Goal: Task Accomplishment & Management: Use online tool/utility

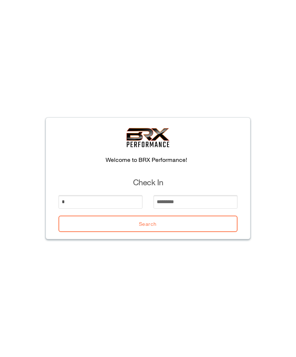
type input "*"
click at [162, 206] on input "email" at bounding box center [195, 202] width 84 height 14
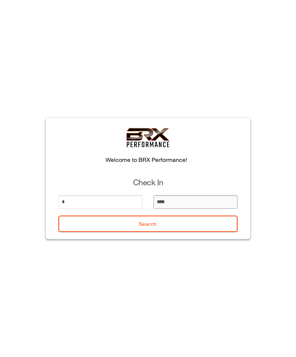
type input "*****"
click at [98, 217] on button "Search" at bounding box center [147, 224] width 179 height 16
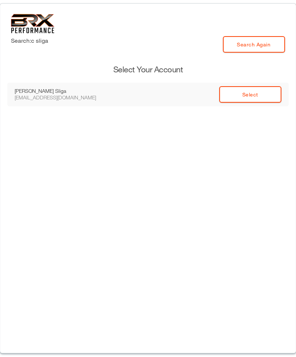
click at [239, 90] on link "Select" at bounding box center [250, 94] width 62 height 16
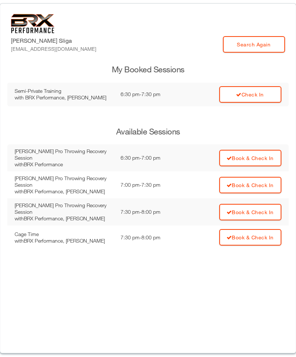
click at [232, 95] on link "Check In" at bounding box center [250, 94] width 62 height 16
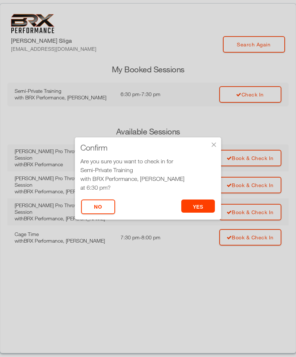
click at [197, 206] on button "yes" at bounding box center [198, 206] width 34 height 13
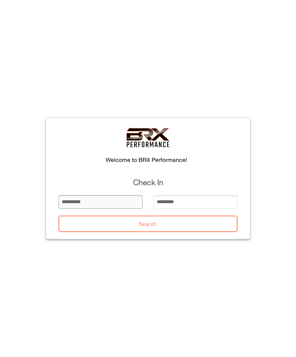
click at [89, 196] on input "email" at bounding box center [100, 202] width 84 height 14
type input "******"
click at [193, 199] on input "email" at bounding box center [195, 202] width 84 height 14
type input "*"
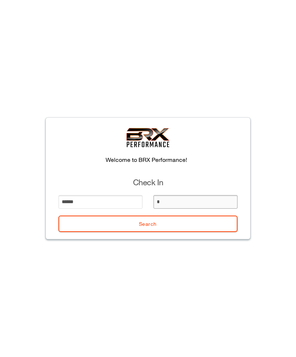
click at [148, 224] on button "Search" at bounding box center [147, 224] width 179 height 16
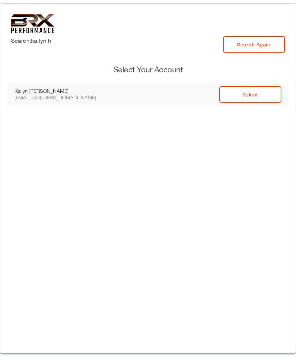
click at [250, 95] on link "Select" at bounding box center [250, 94] width 62 height 16
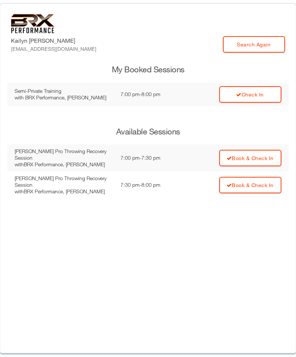
click at [268, 90] on link "Check In" at bounding box center [250, 94] width 62 height 16
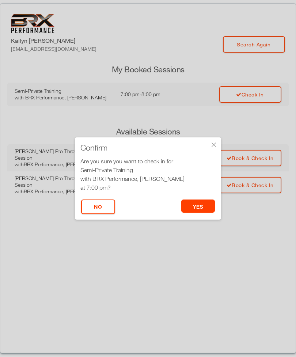
click at [202, 209] on button "yes" at bounding box center [198, 206] width 34 height 13
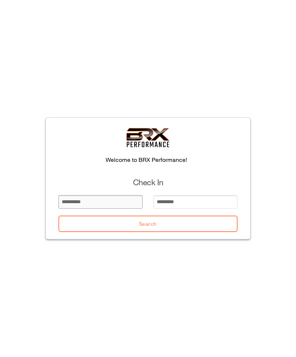
click at [117, 202] on input "email" at bounding box center [100, 202] width 84 height 14
type input "*****"
click at [182, 205] on input "email" at bounding box center [195, 202] width 84 height 14
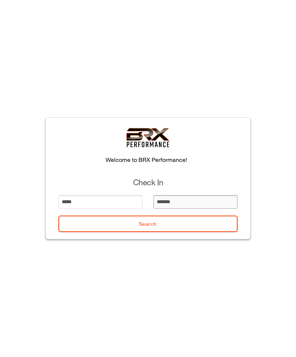
type input "********"
click at [211, 220] on button "Search" at bounding box center [147, 224] width 179 height 16
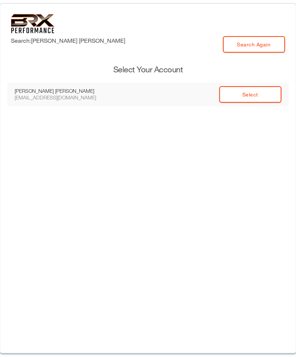
click at [264, 99] on link "Select" at bounding box center [250, 94] width 62 height 16
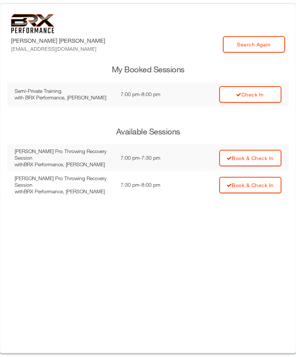
click at [267, 101] on link "Check In" at bounding box center [250, 94] width 62 height 16
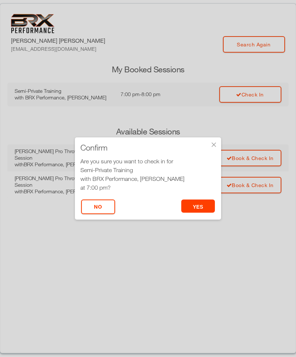
click at [202, 207] on button "yes" at bounding box center [198, 206] width 34 height 13
